Goal: Information Seeking & Learning: Learn about a topic

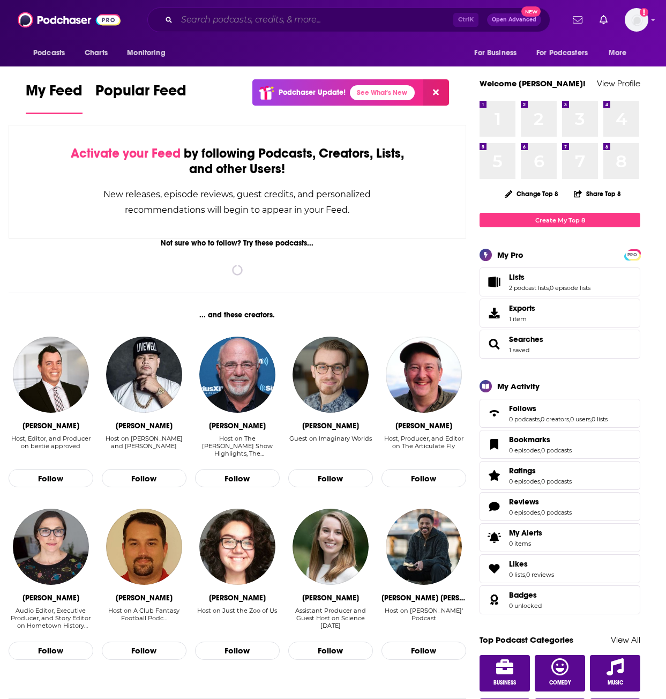
click at [322, 22] on input "Search podcasts, credits, & more..." at bounding box center [315, 19] width 276 height 17
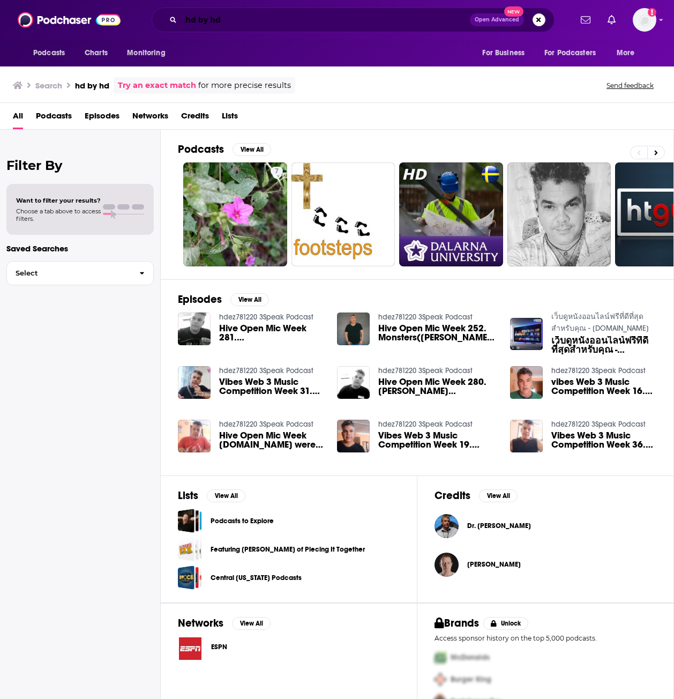
click at [205, 19] on input "hd by hd" at bounding box center [325, 19] width 289 height 17
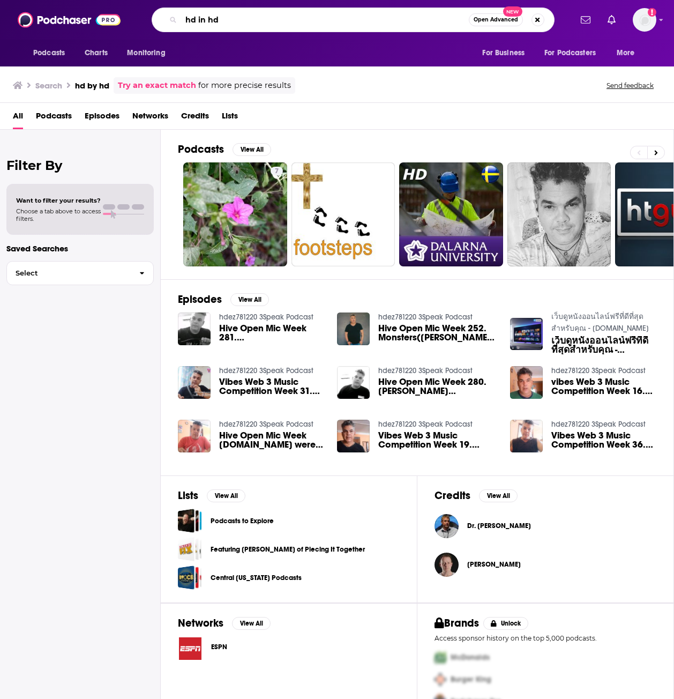
type input "hd in hd"
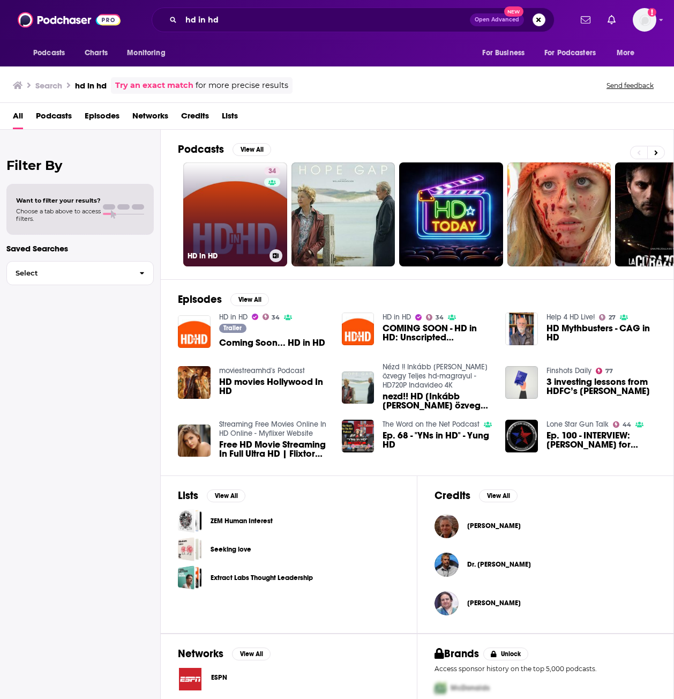
click at [239, 217] on link "34 HD in HD" at bounding box center [235, 214] width 104 height 104
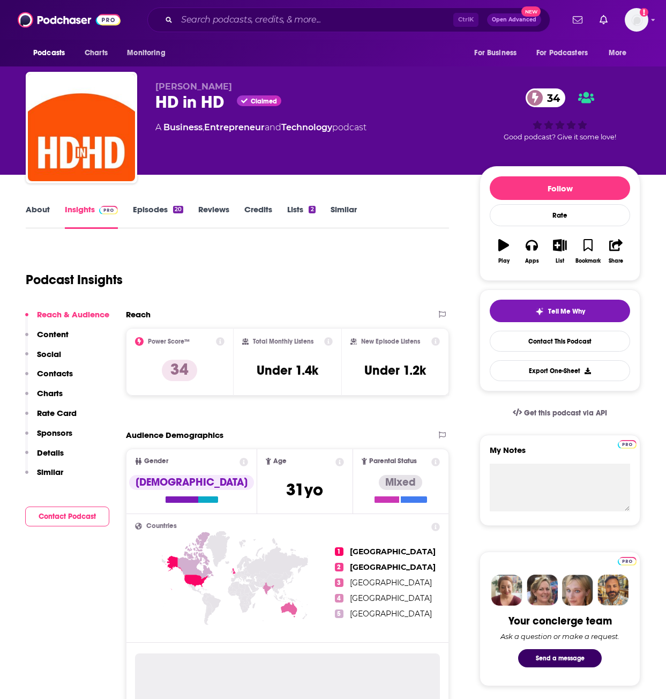
click at [151, 212] on link "Episodes 20" at bounding box center [158, 216] width 50 height 25
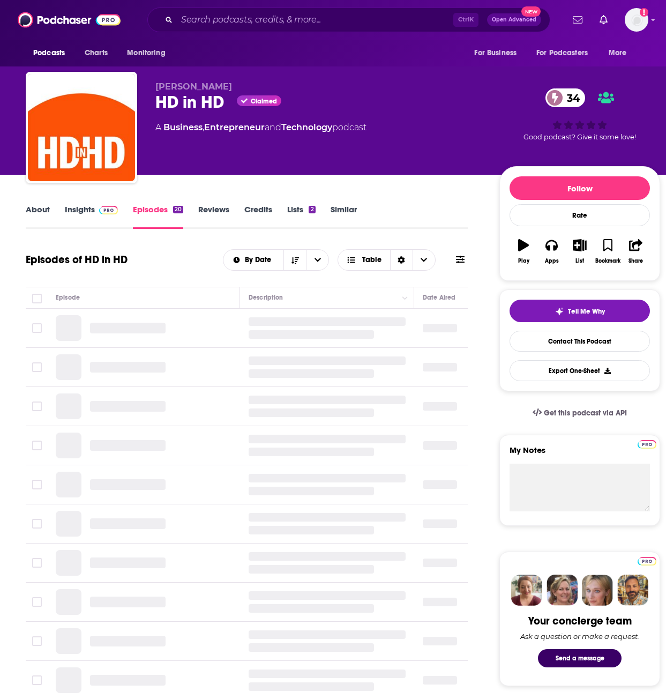
click at [80, 207] on link "Insights" at bounding box center [91, 216] width 53 height 25
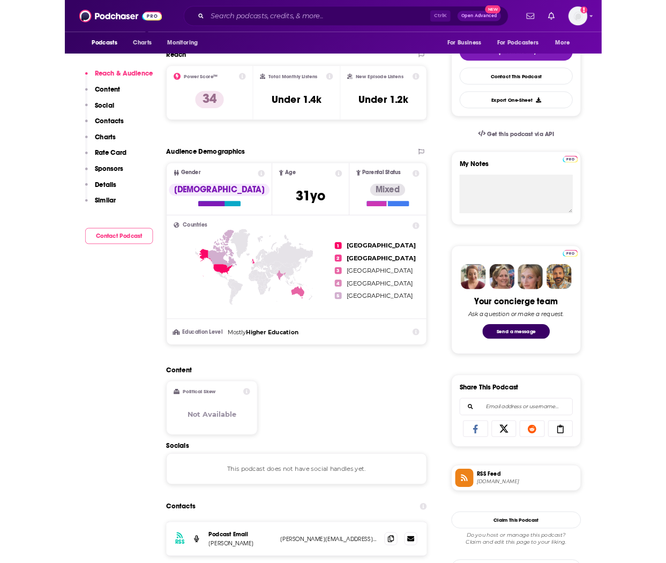
scroll to position [259, 0]
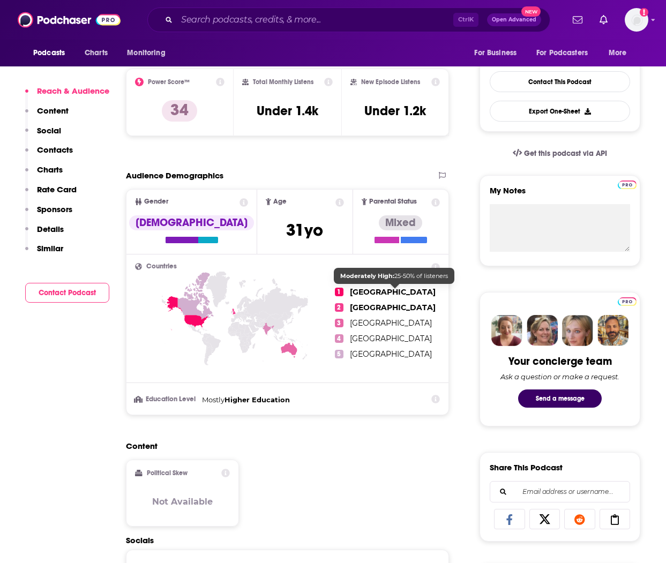
click at [422, 294] on span "[GEOGRAPHIC_DATA]" at bounding box center [393, 292] width 86 height 10
click at [419, 293] on span "[GEOGRAPHIC_DATA]" at bounding box center [393, 292] width 86 height 10
click at [413, 301] on ul "1 [GEOGRAPHIC_DATA] 2 [GEOGRAPHIC_DATA] 3 [GEOGRAPHIC_DATA] 4 [GEOGRAPHIC_DATA]…" at bounding box center [387, 323] width 105 height 120
click at [411, 297] on ul "1 [GEOGRAPHIC_DATA] 2 [GEOGRAPHIC_DATA] 3 [GEOGRAPHIC_DATA] 4 [GEOGRAPHIC_DATA]…" at bounding box center [387, 323] width 105 height 120
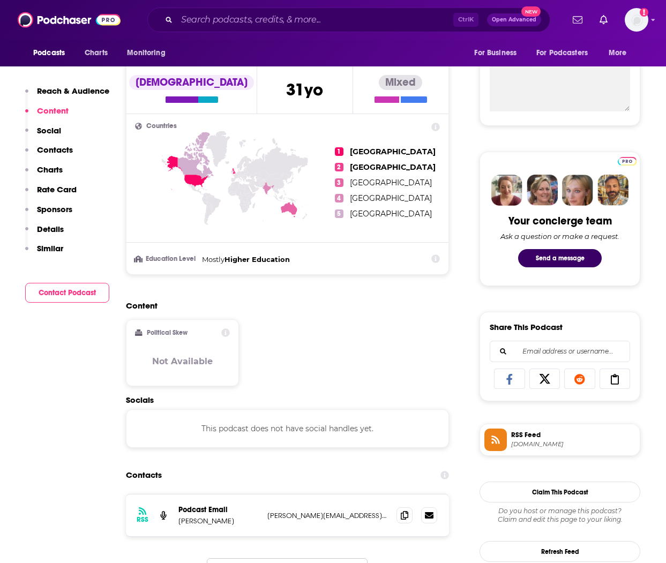
scroll to position [394, 0]
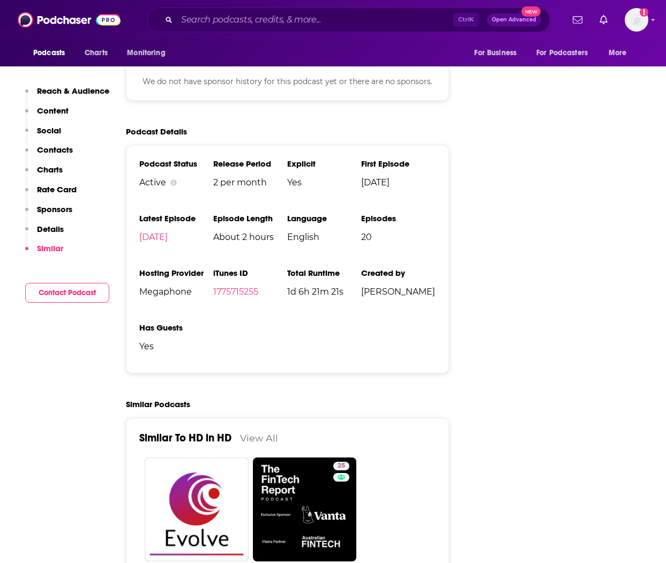
scroll to position [1241, 0]
